Goal: Information Seeking & Learning: Compare options

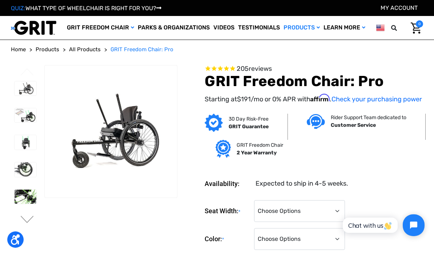
click at [86, 49] on span "All Products" at bounding box center [85, 49] width 32 height 7
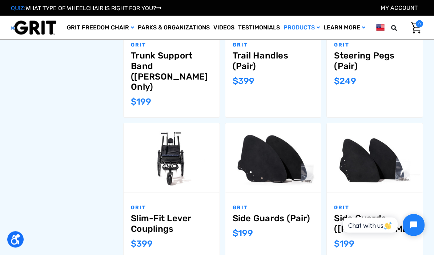
scroll to position [606, 0]
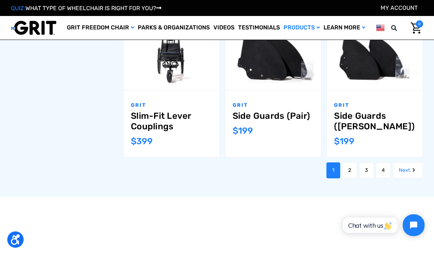
click at [406, 163] on link "Next" at bounding box center [408, 171] width 30 height 16
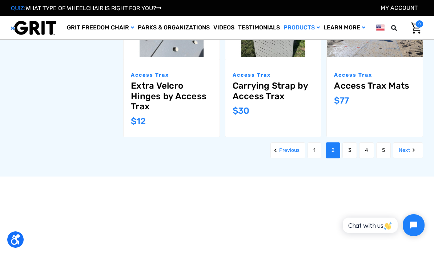
scroll to position [734, 0]
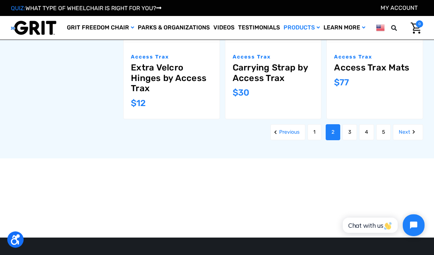
click at [408, 129] on link "Next" at bounding box center [408, 132] width 30 height 16
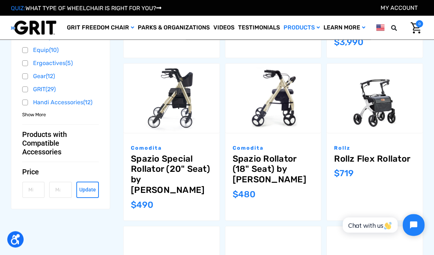
scroll to position [391, 0]
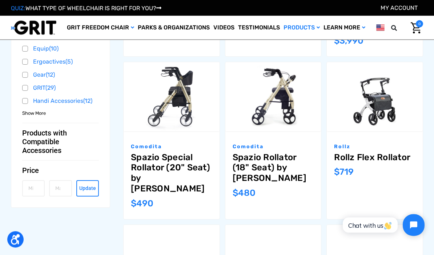
click at [172, 172] on link "Spazio Special Rollator (20" Seat) by Comodita" at bounding box center [171, 174] width 81 height 42
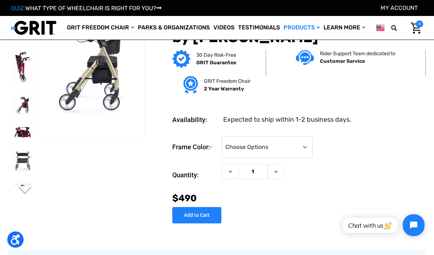
scroll to position [20, 0]
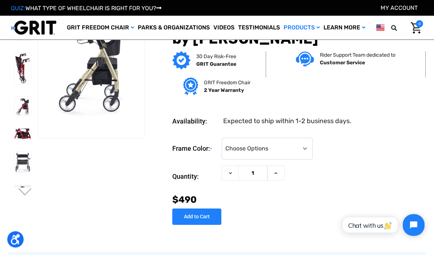
click at [15, 116] on img at bounding box center [23, 106] width 16 height 19
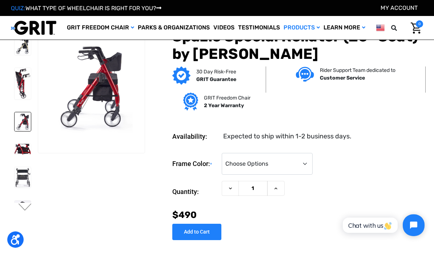
scroll to position [0, 0]
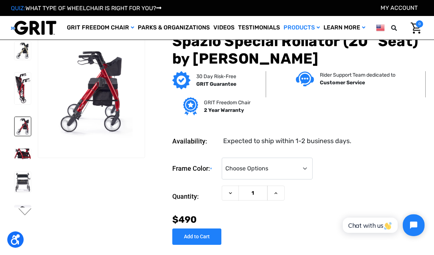
click at [15, 160] on img at bounding box center [23, 154] width 16 height 11
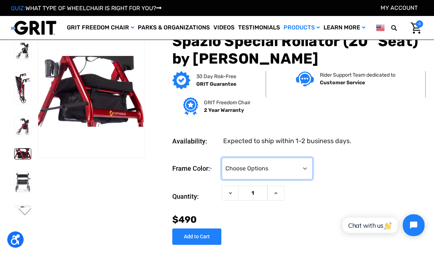
click at [313, 165] on select "Choose Options Metallic Champagne (Unavailable) Metallic Graphite (Unavailable)…" at bounding box center [267, 169] width 91 height 22
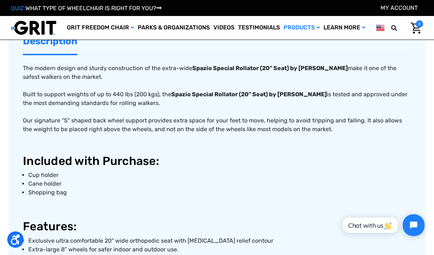
scroll to position [263, 0]
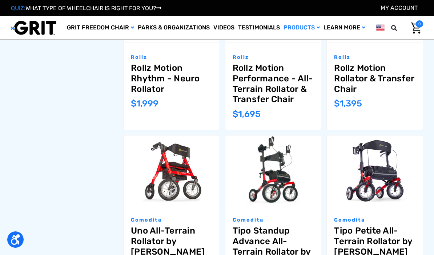
scroll to position [655, 0]
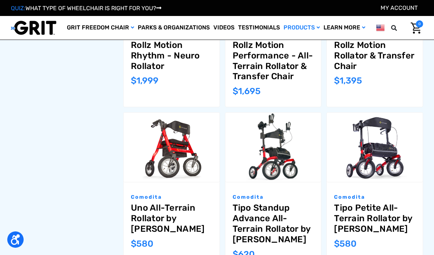
scroll to position [652, 0]
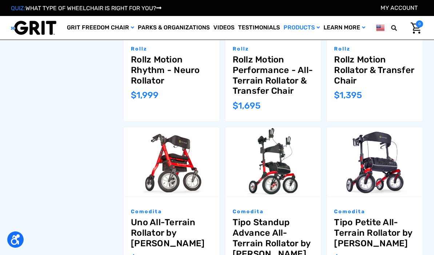
click at [283, 218] on link "Tipo Standup Advance All-Terrain Rollator by [PERSON_NAME]" at bounding box center [273, 239] width 81 height 42
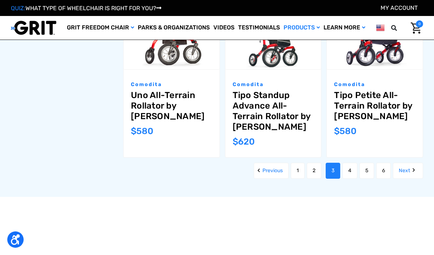
click at [407, 163] on link "Next" at bounding box center [408, 171] width 30 height 16
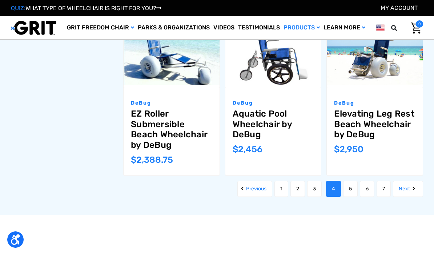
click at [408, 183] on link "Next" at bounding box center [408, 189] width 30 height 16
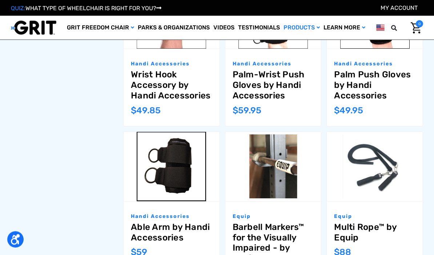
scroll to position [649, 0]
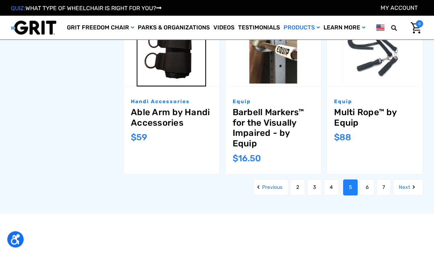
click at [410, 180] on link "Next" at bounding box center [408, 188] width 30 height 16
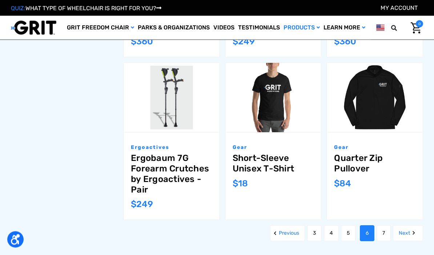
scroll to position [689, 0]
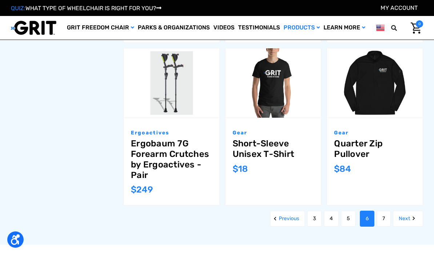
click at [412, 215] on icon "Next" at bounding box center [413, 218] width 7 height 7
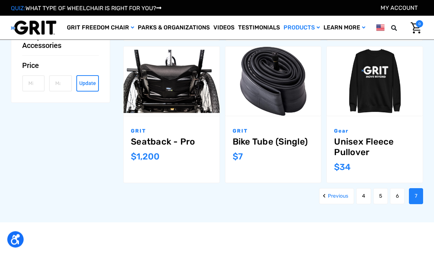
scroll to position [534, 0]
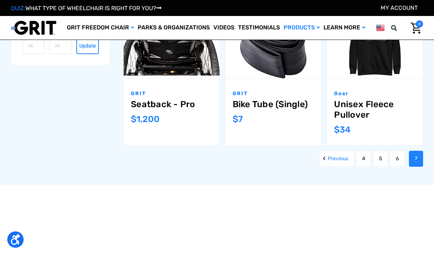
click at [363, 158] on link "4" at bounding box center [363, 159] width 15 height 16
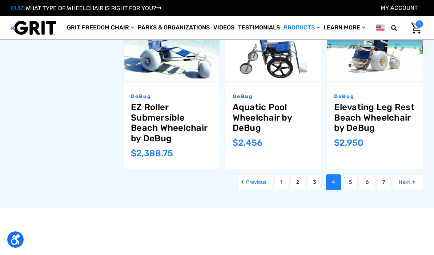
click at [280, 176] on link "1" at bounding box center [282, 183] width 14 height 16
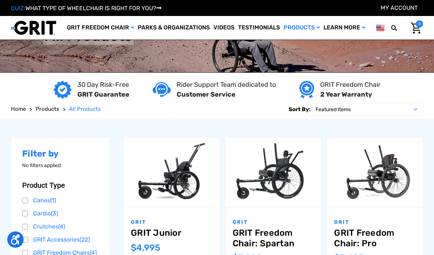
click at [56, 112] on span "Products" at bounding box center [48, 109] width 24 height 7
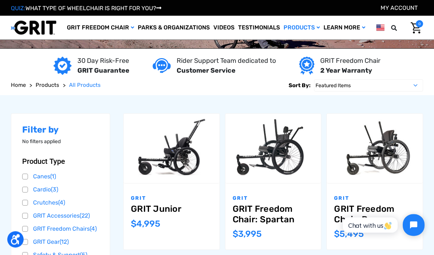
scroll to position [17, 0]
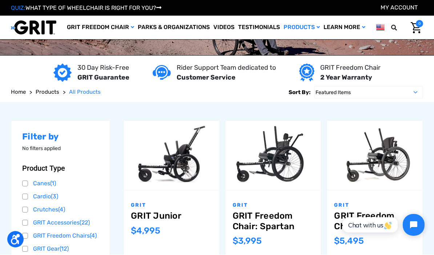
click at [49, 92] on span "Products" at bounding box center [48, 92] width 24 height 7
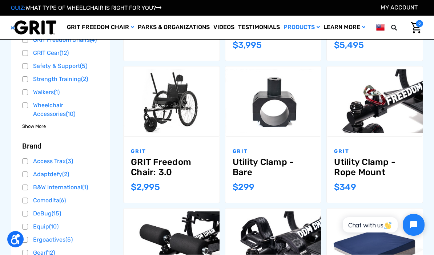
scroll to position [213, 0]
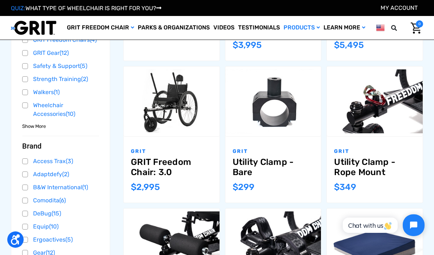
click at [174, 164] on link "GRIT Freedom Chair: 3.0" at bounding box center [171, 167] width 81 height 21
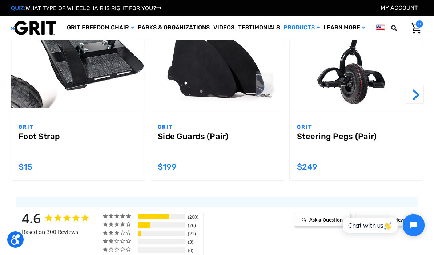
scroll to position [641, 0]
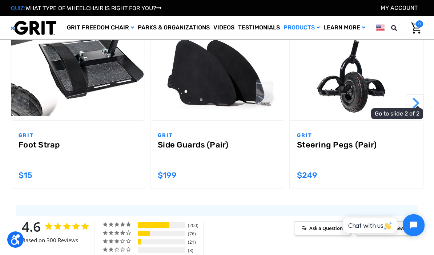
click at [414, 102] on button "Next" at bounding box center [415, 103] width 18 height 18
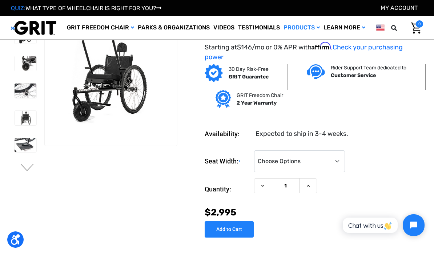
scroll to position [0, 0]
